Goal: Information Seeking & Learning: Learn about a topic

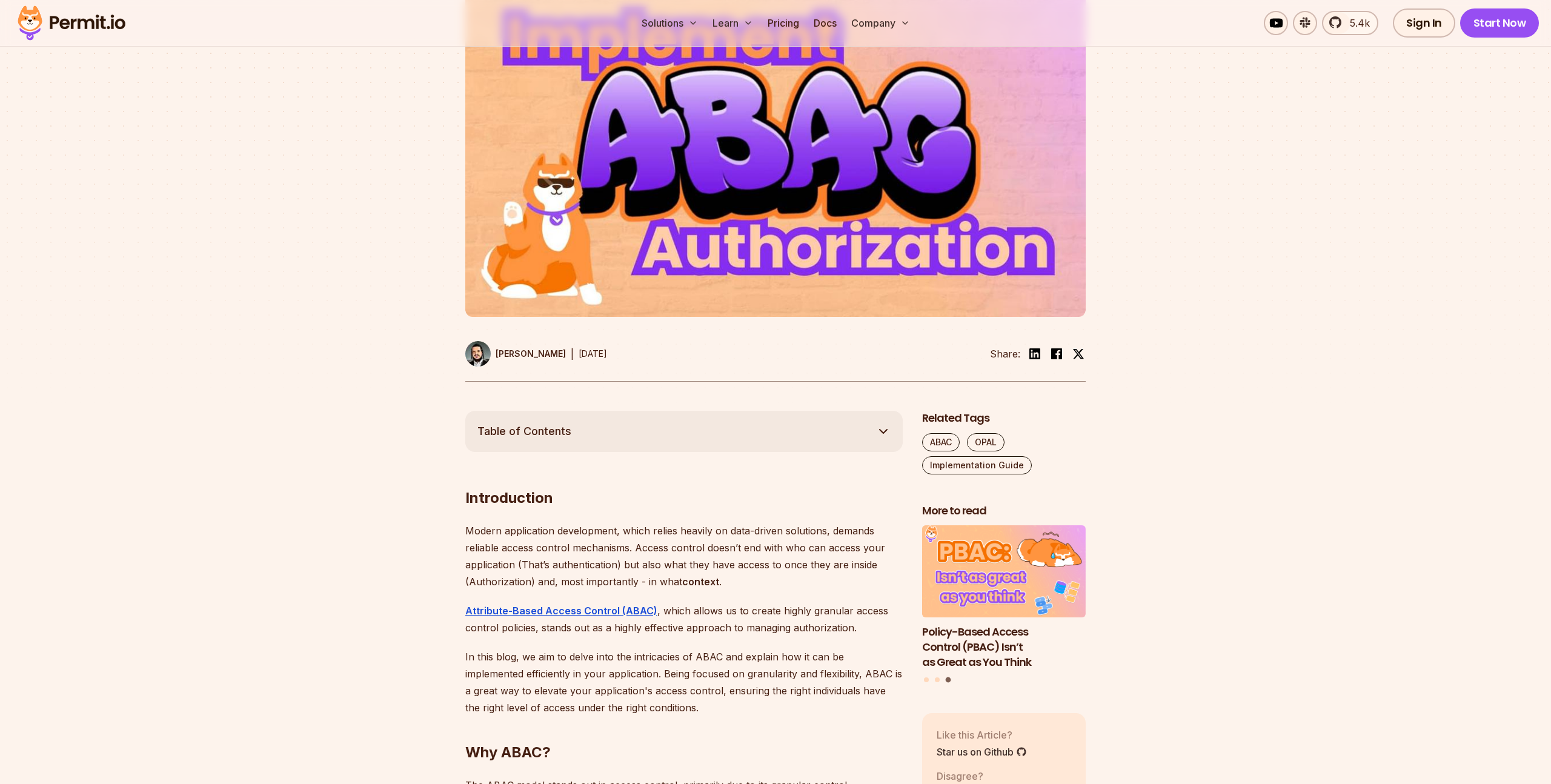
scroll to position [418, 0]
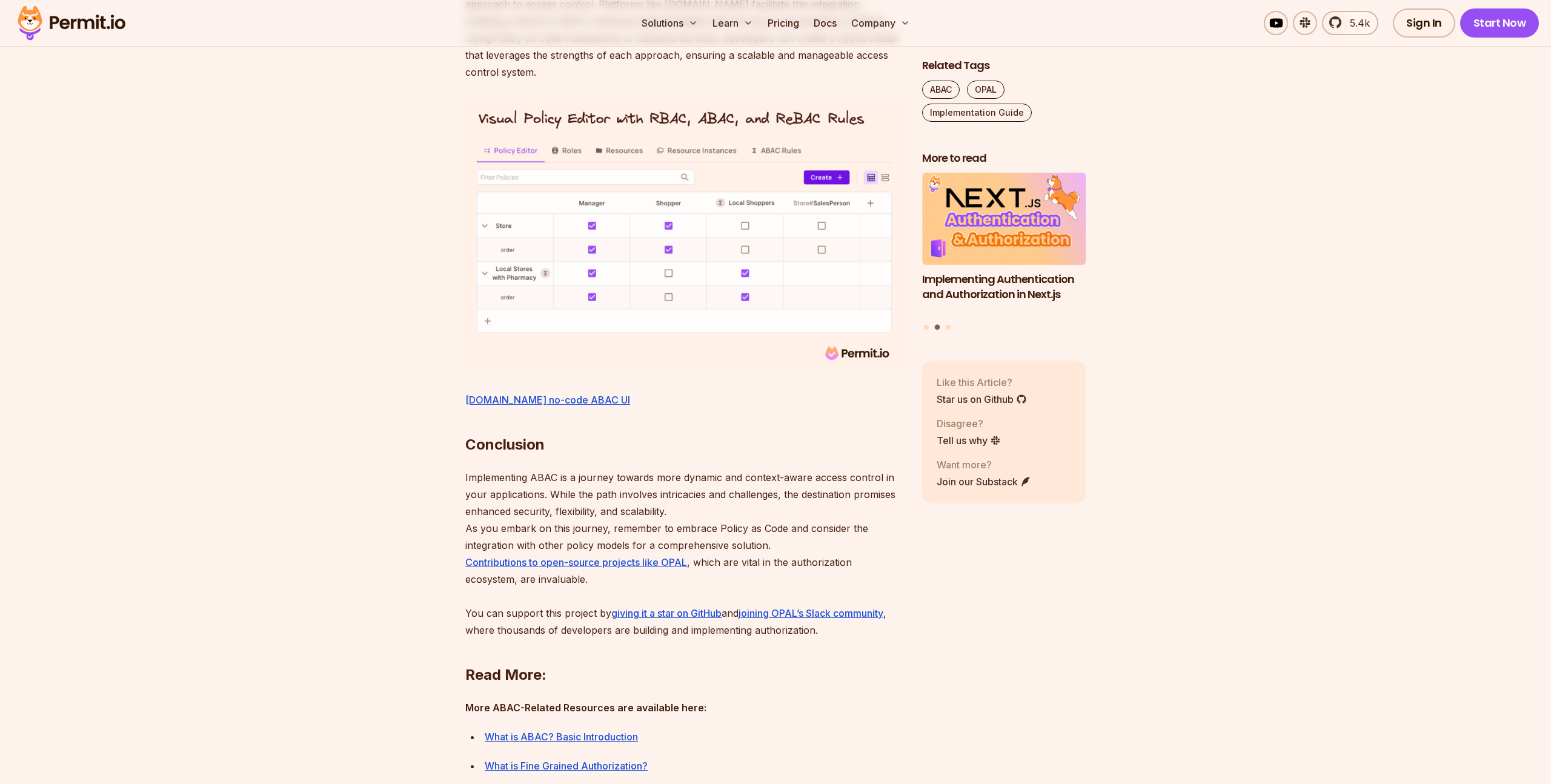
scroll to position [5269, 0]
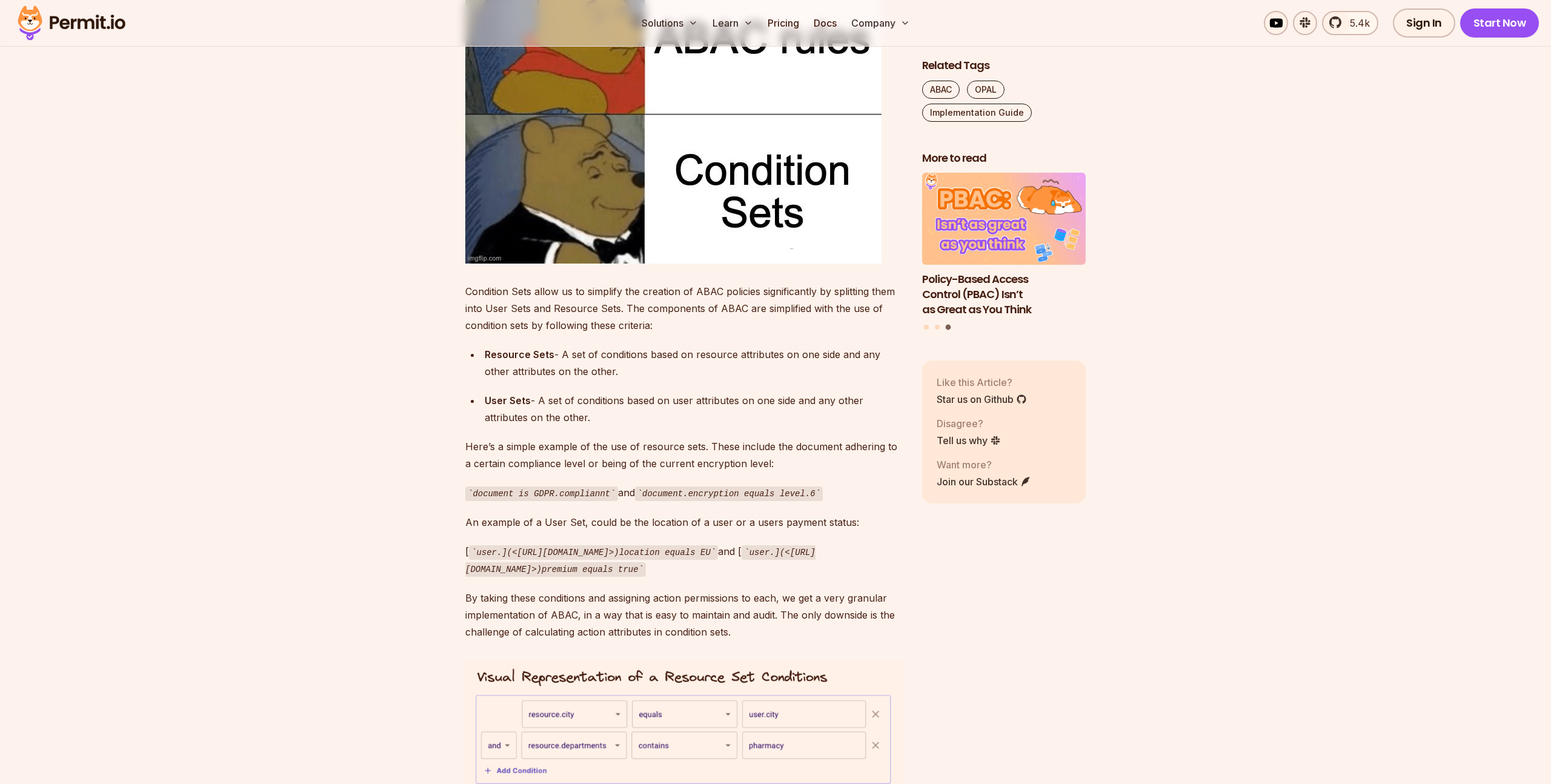
scroll to position [3050, 0]
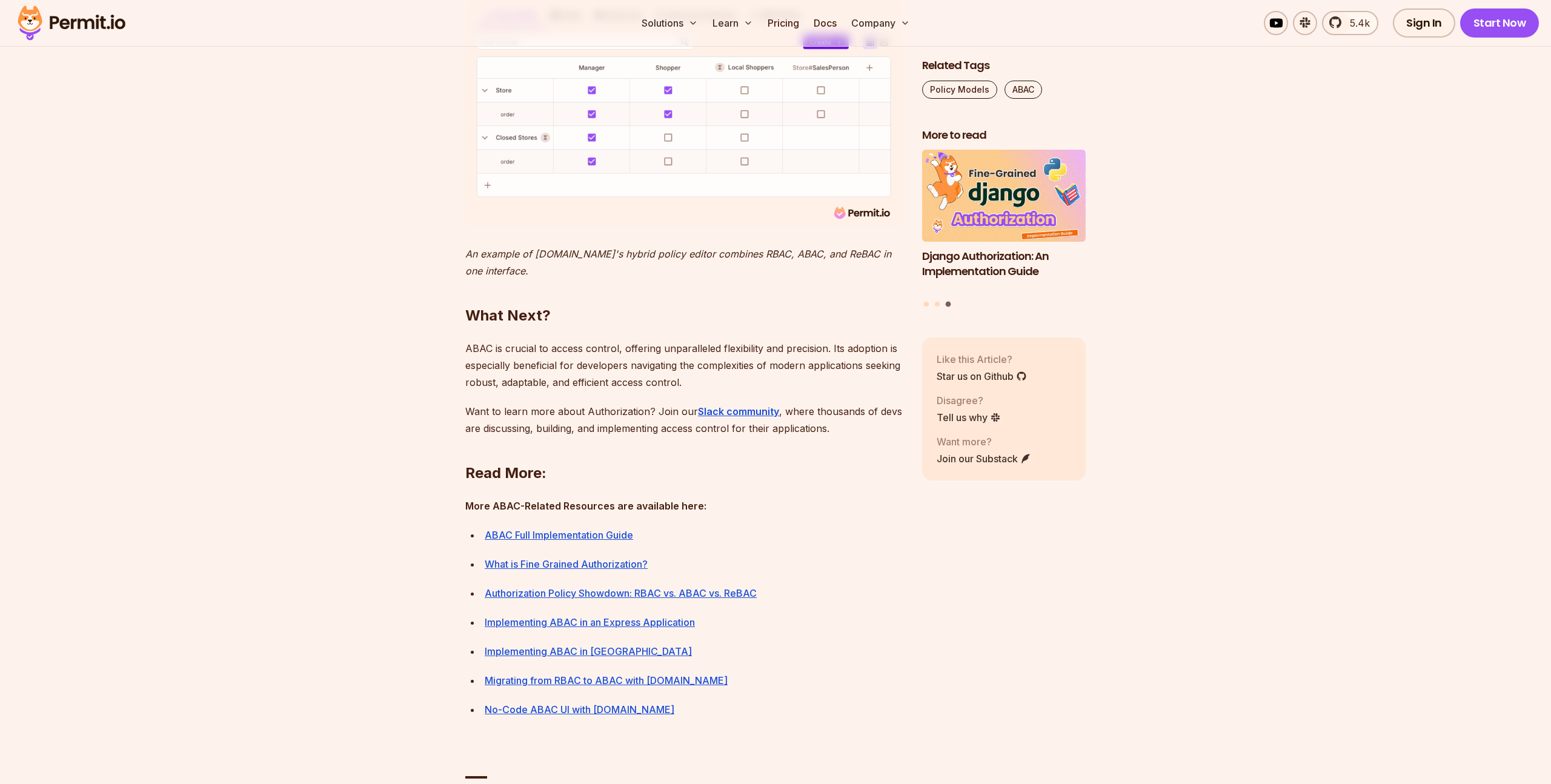
scroll to position [5261, 0]
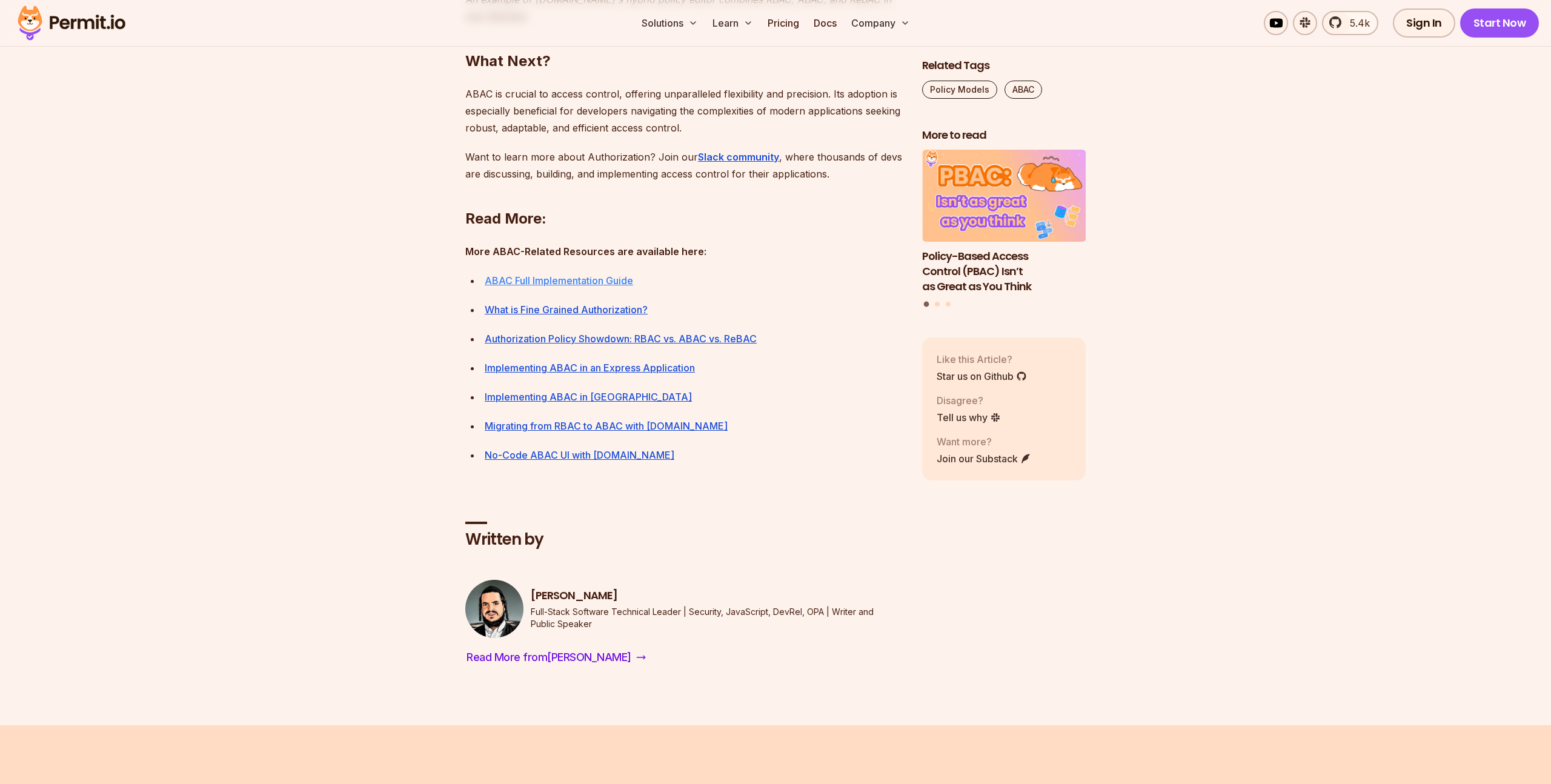
click at [621, 287] on link "ABAC Full Implementation Guide" at bounding box center [558, 280] width 148 height 12
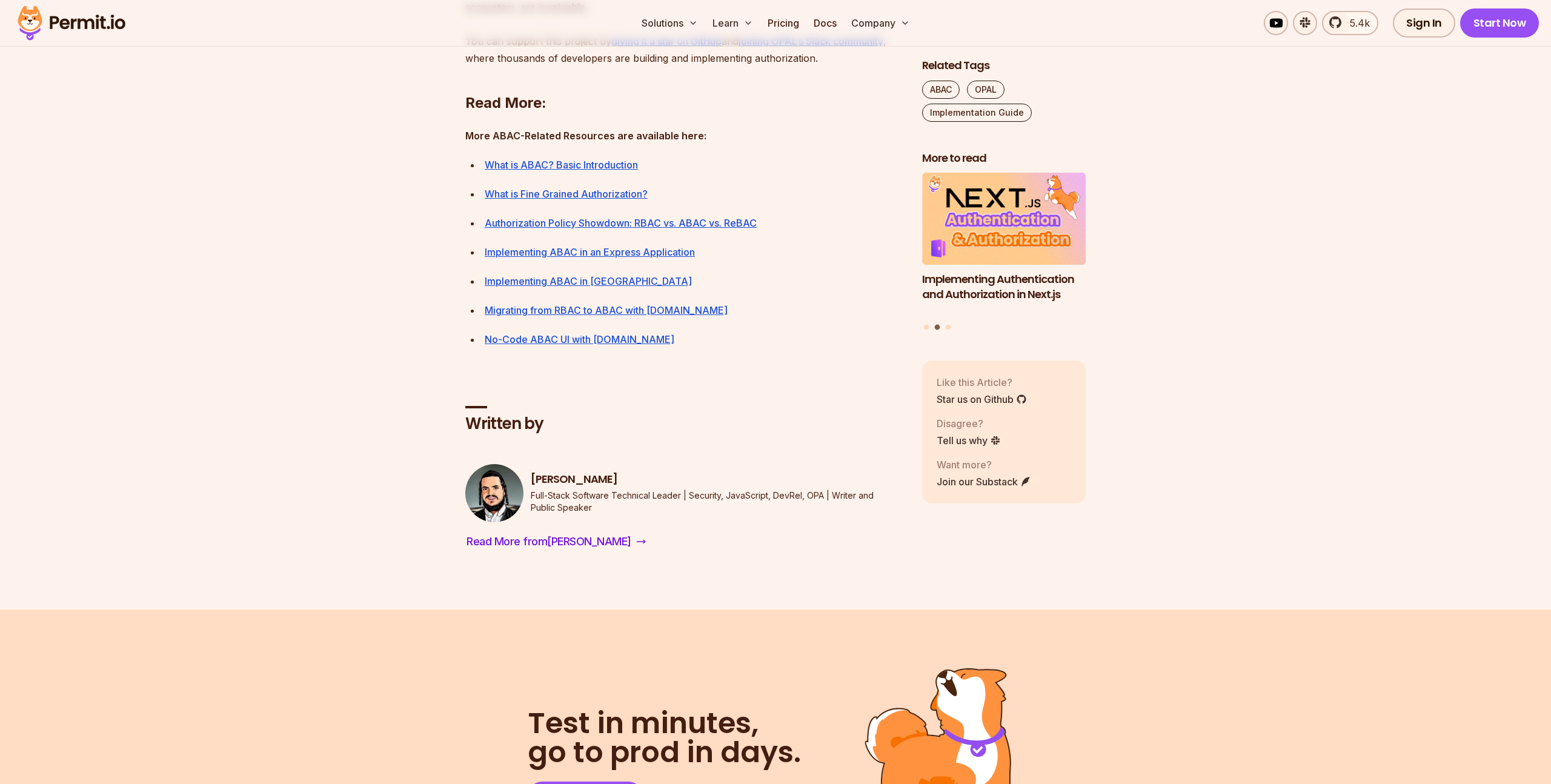
scroll to position [5984, 0]
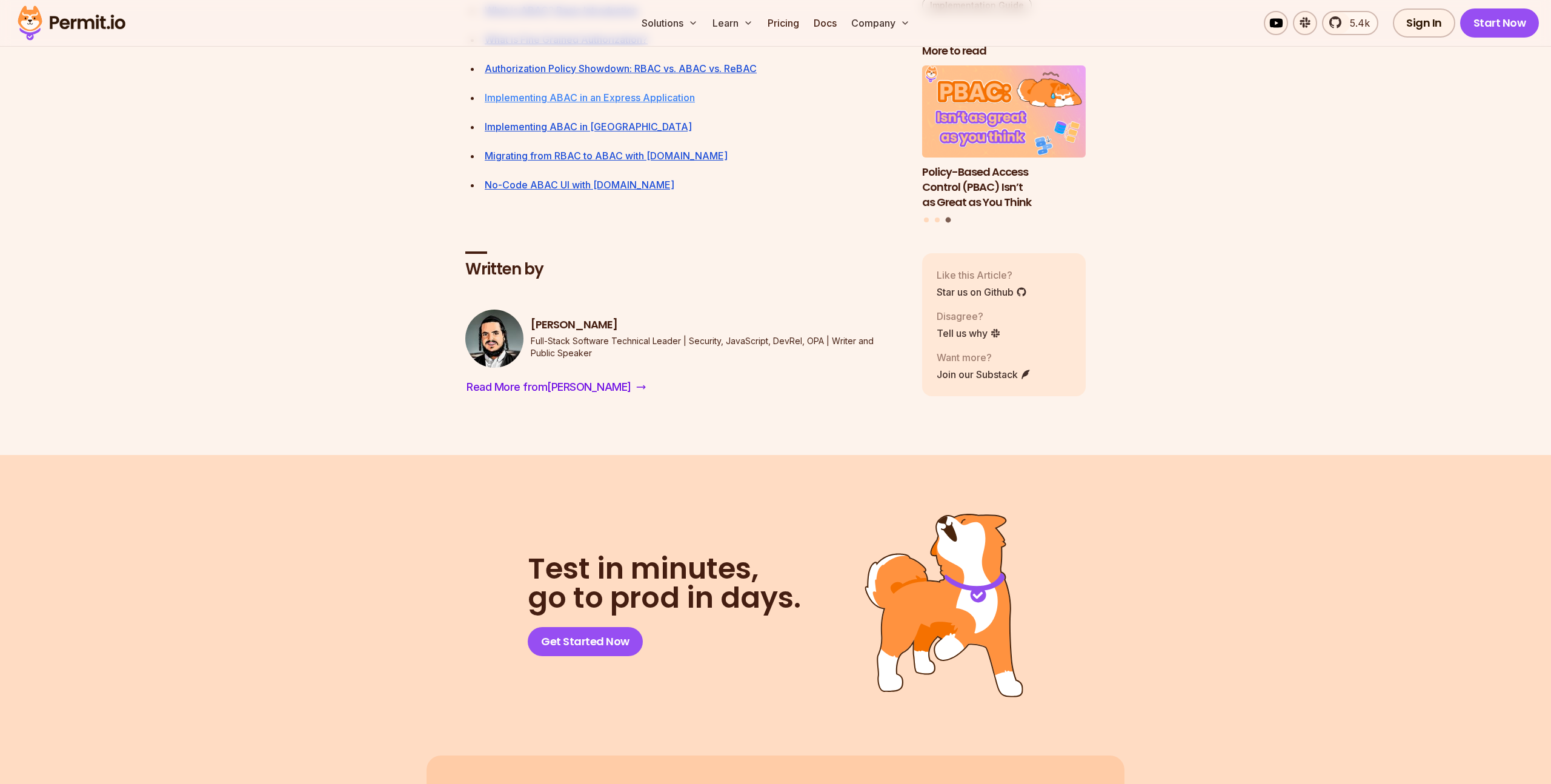
click at [668, 104] on link "Implementing ABAC in an Express Application" at bounding box center [589, 97] width 210 height 12
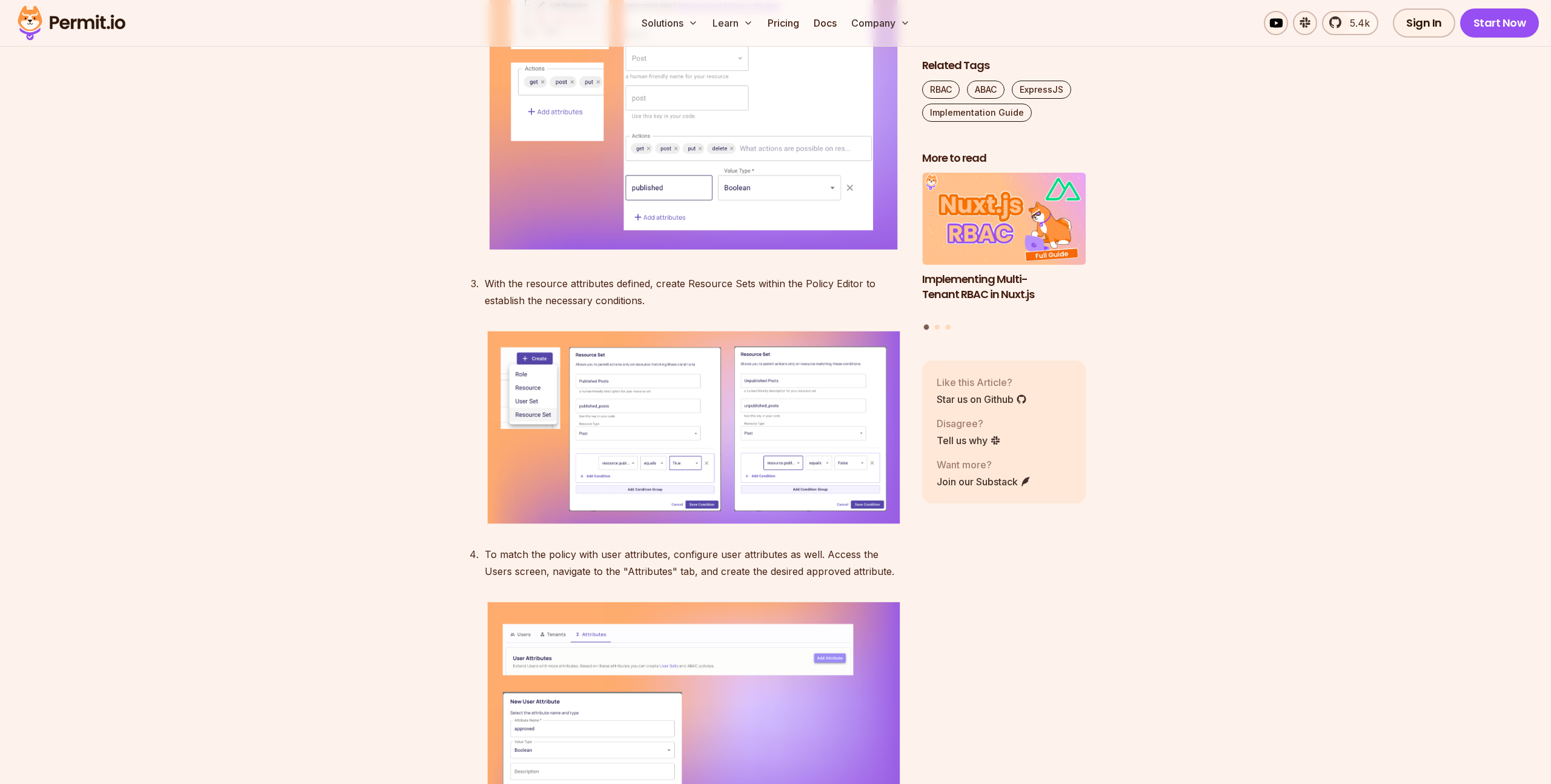
scroll to position [7915, 0]
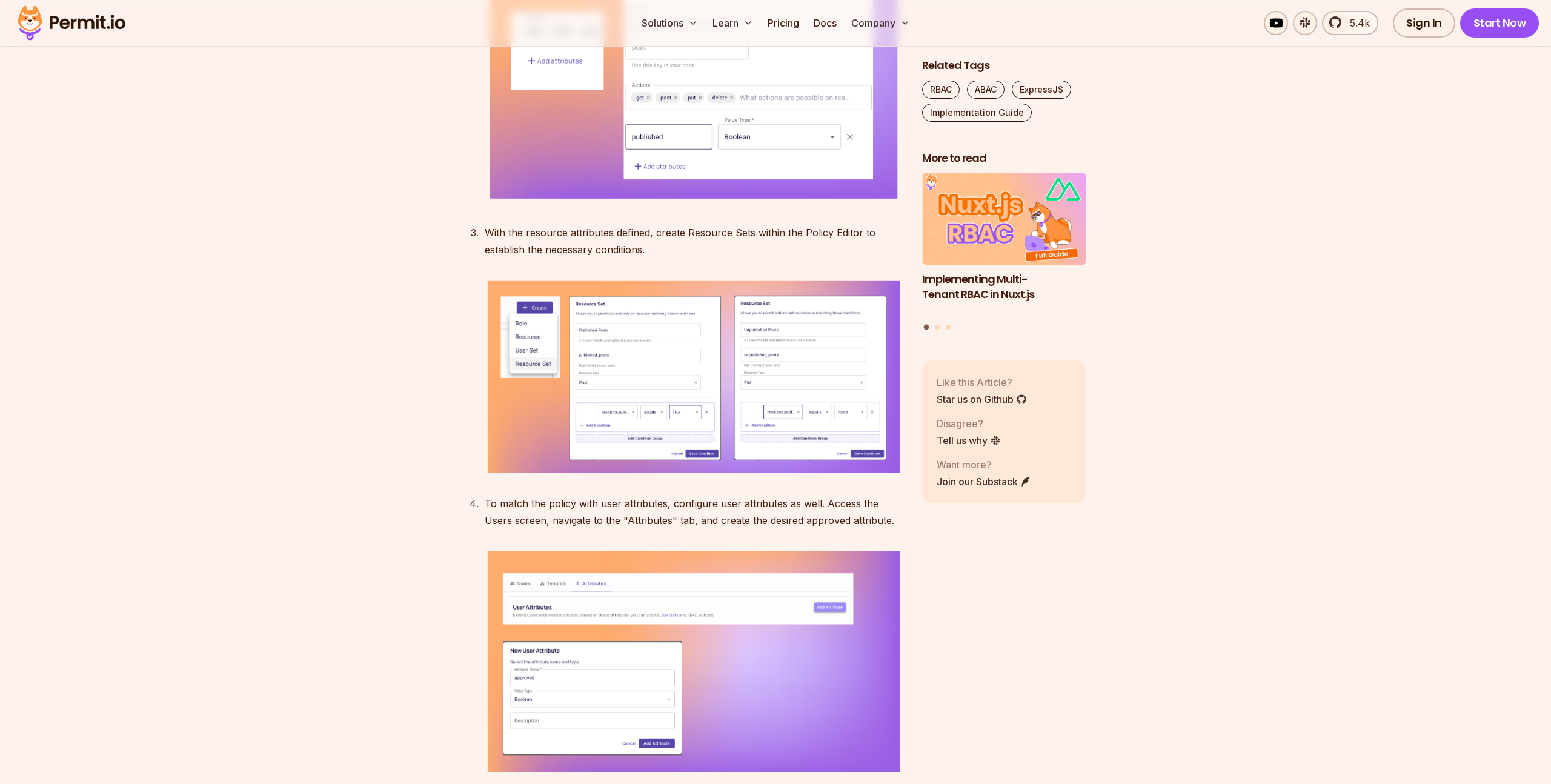
click at [677, 205] on img at bounding box center [694, 41] width 418 height 326
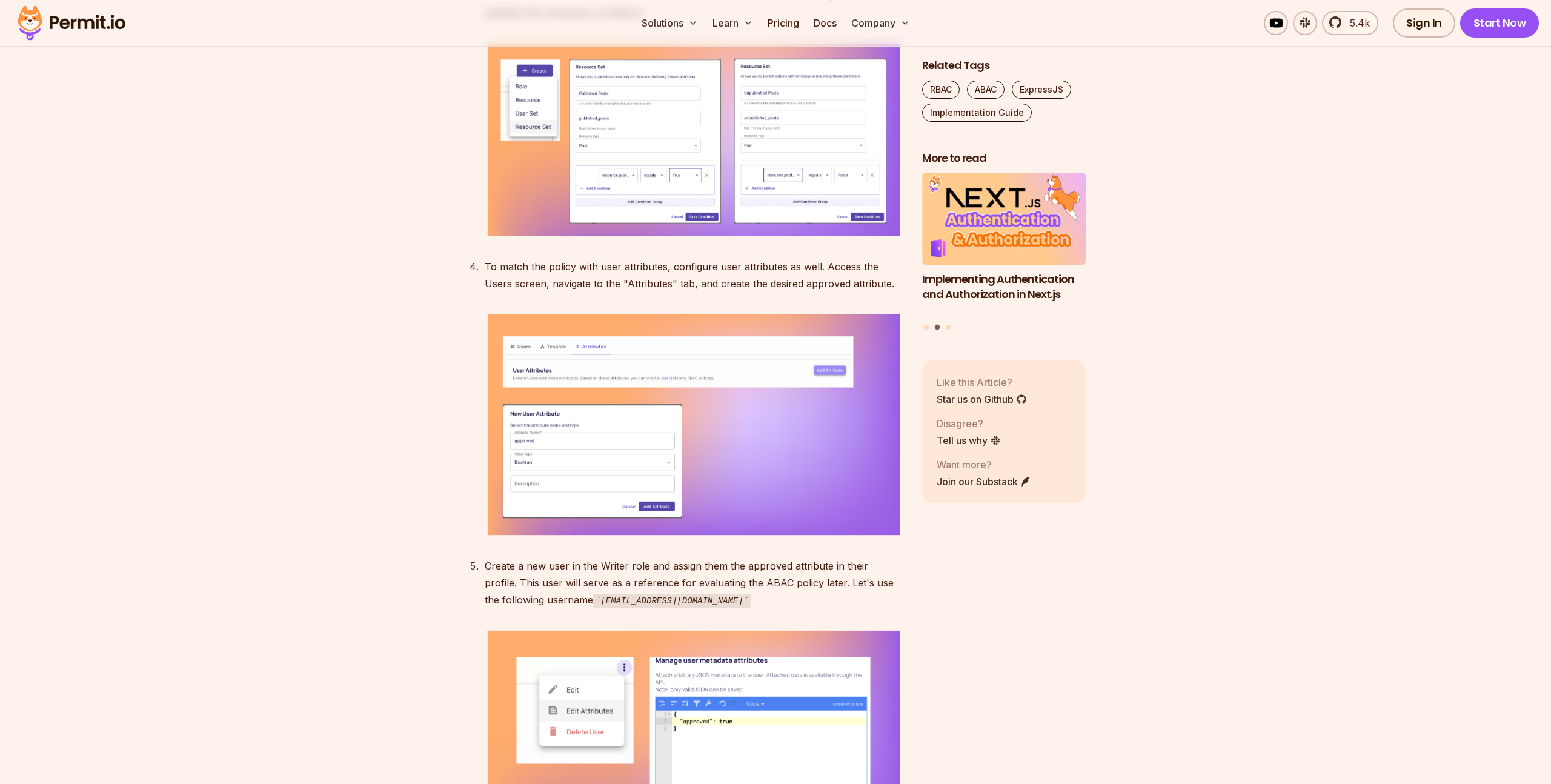
scroll to position [8197, 0]
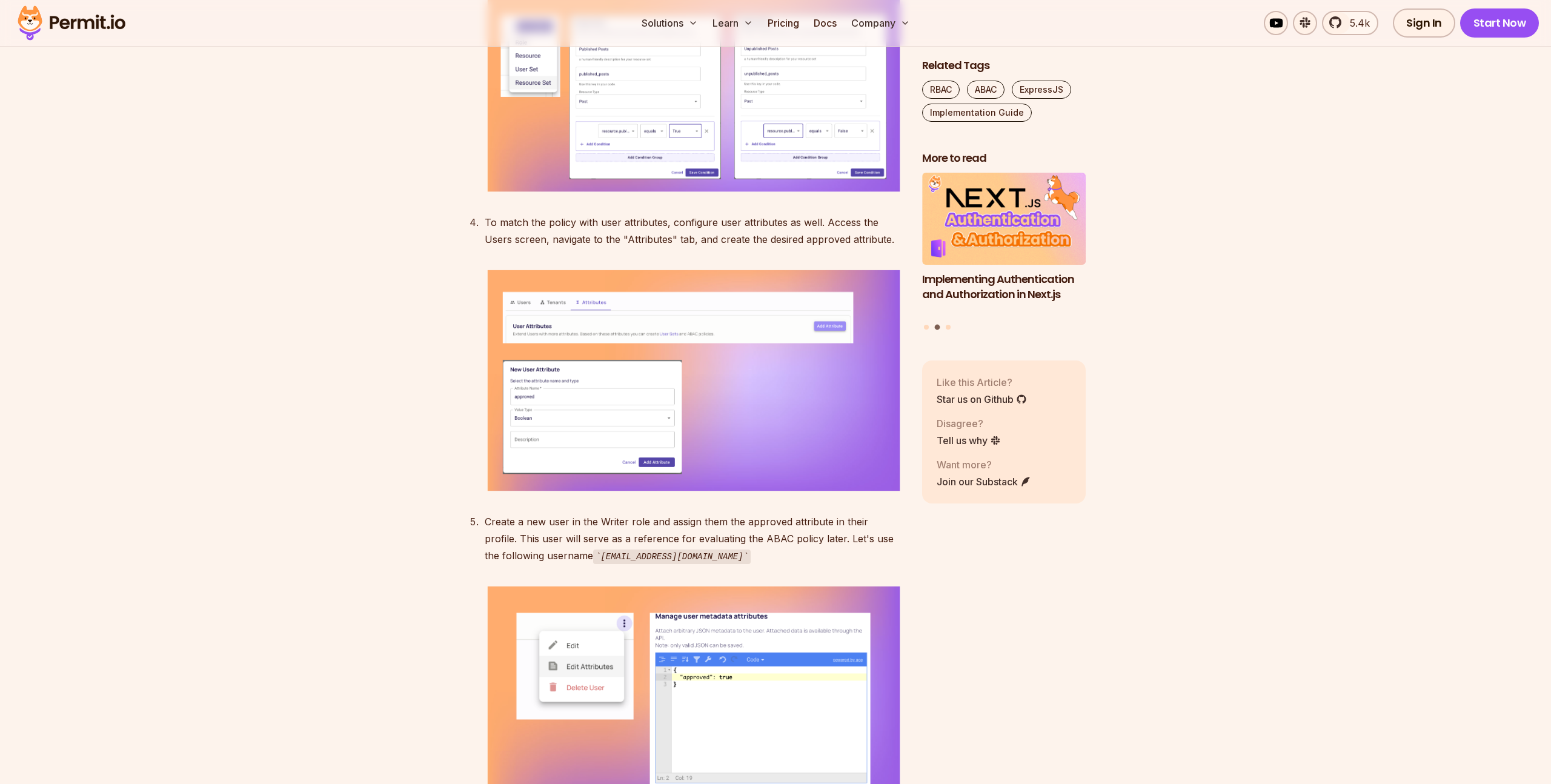
click at [806, 194] on img at bounding box center [694, 95] width 418 height 198
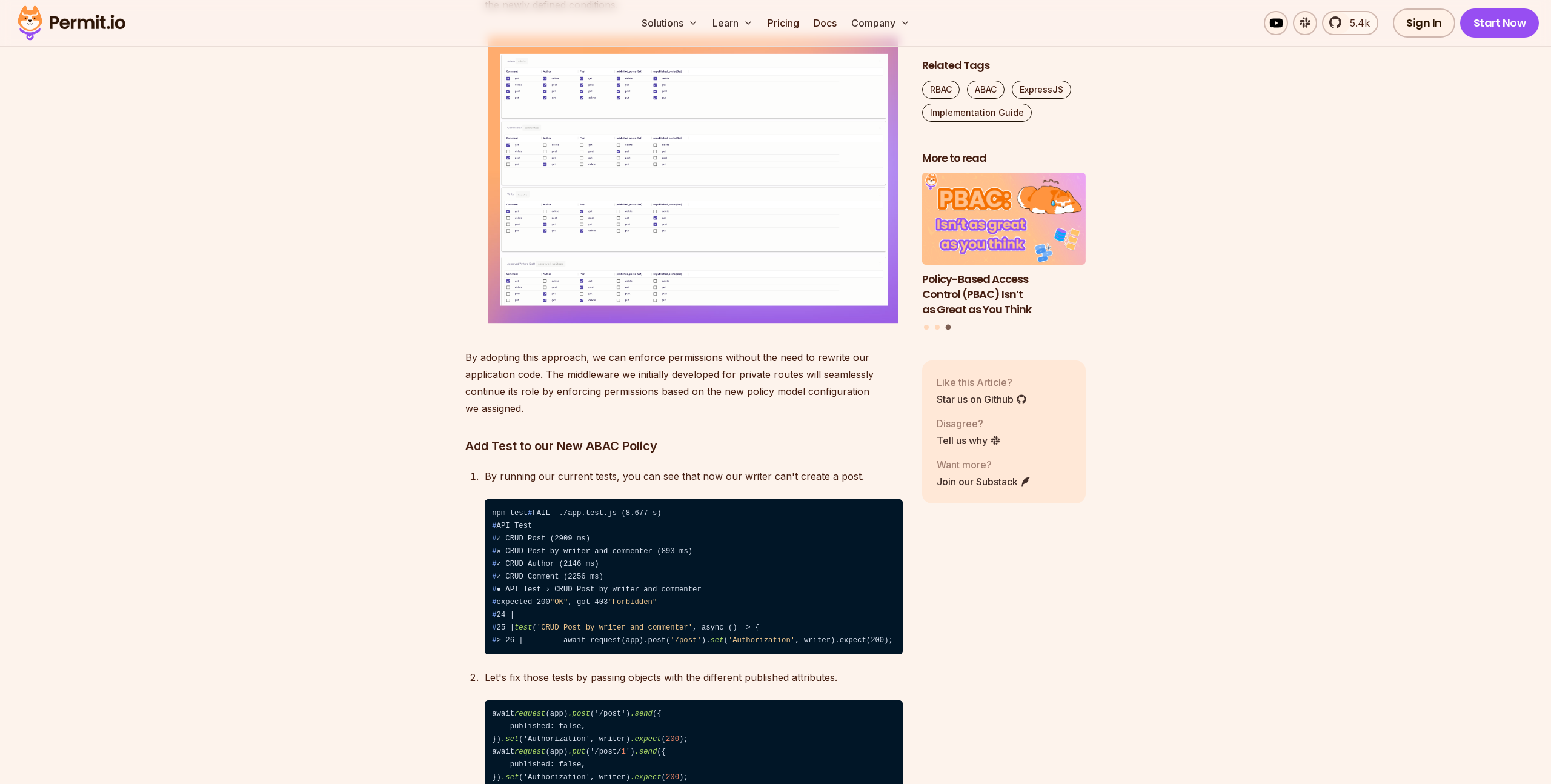
scroll to position [9572, 0]
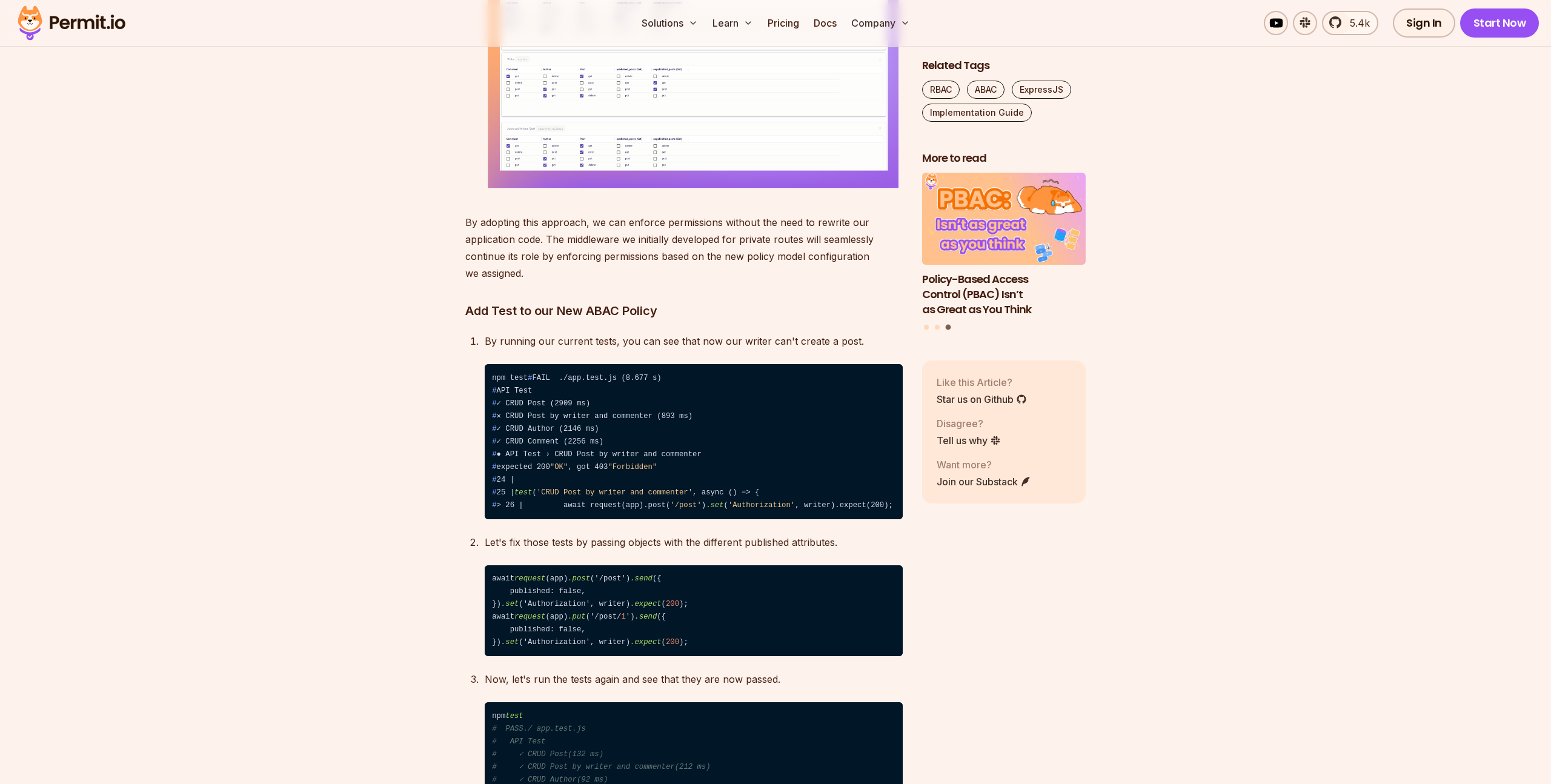
click at [771, 194] on img at bounding box center [694, 46] width 418 height 297
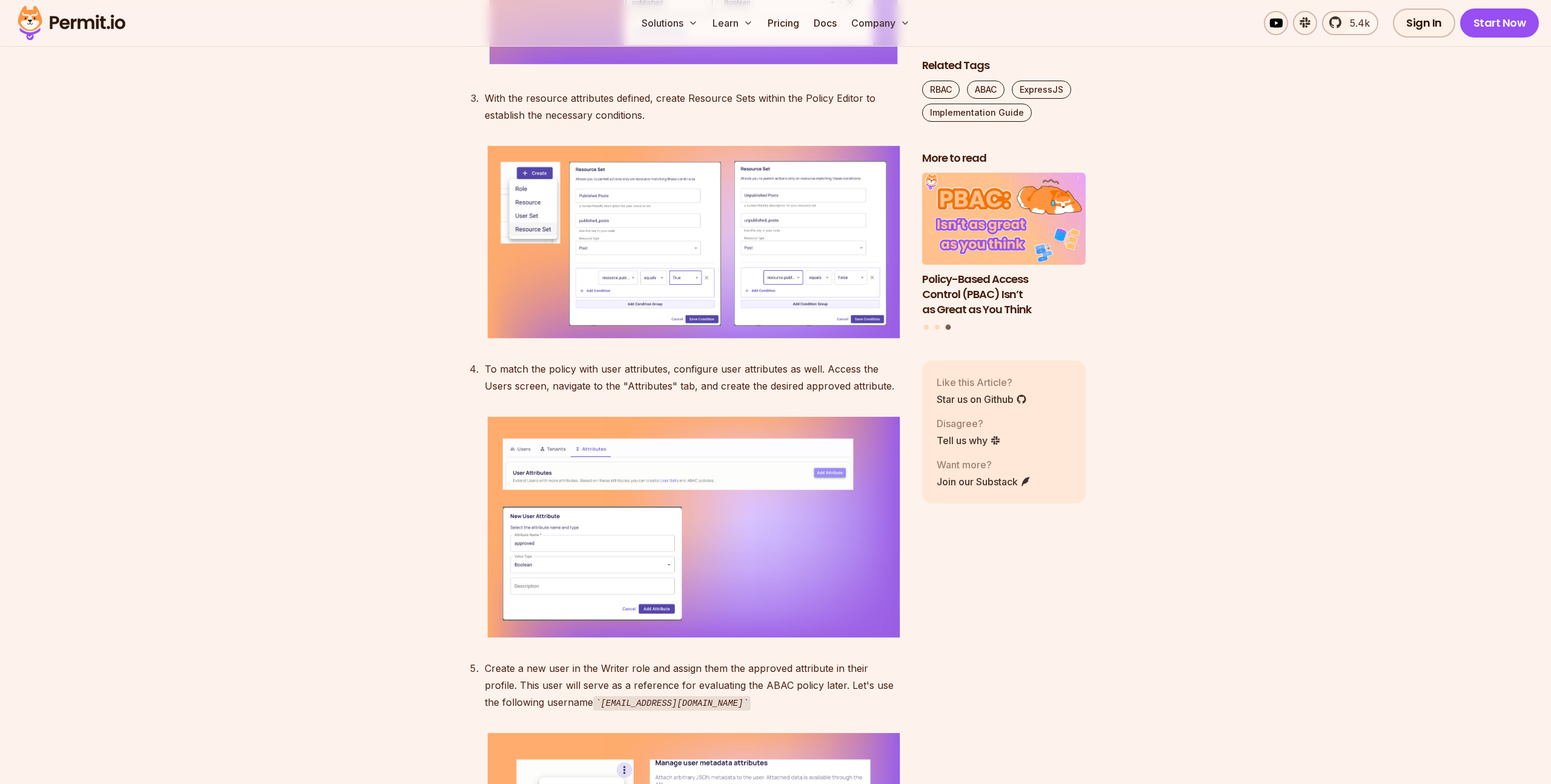
scroll to position [8054, 0]
